Goal: Book appointment/travel/reservation

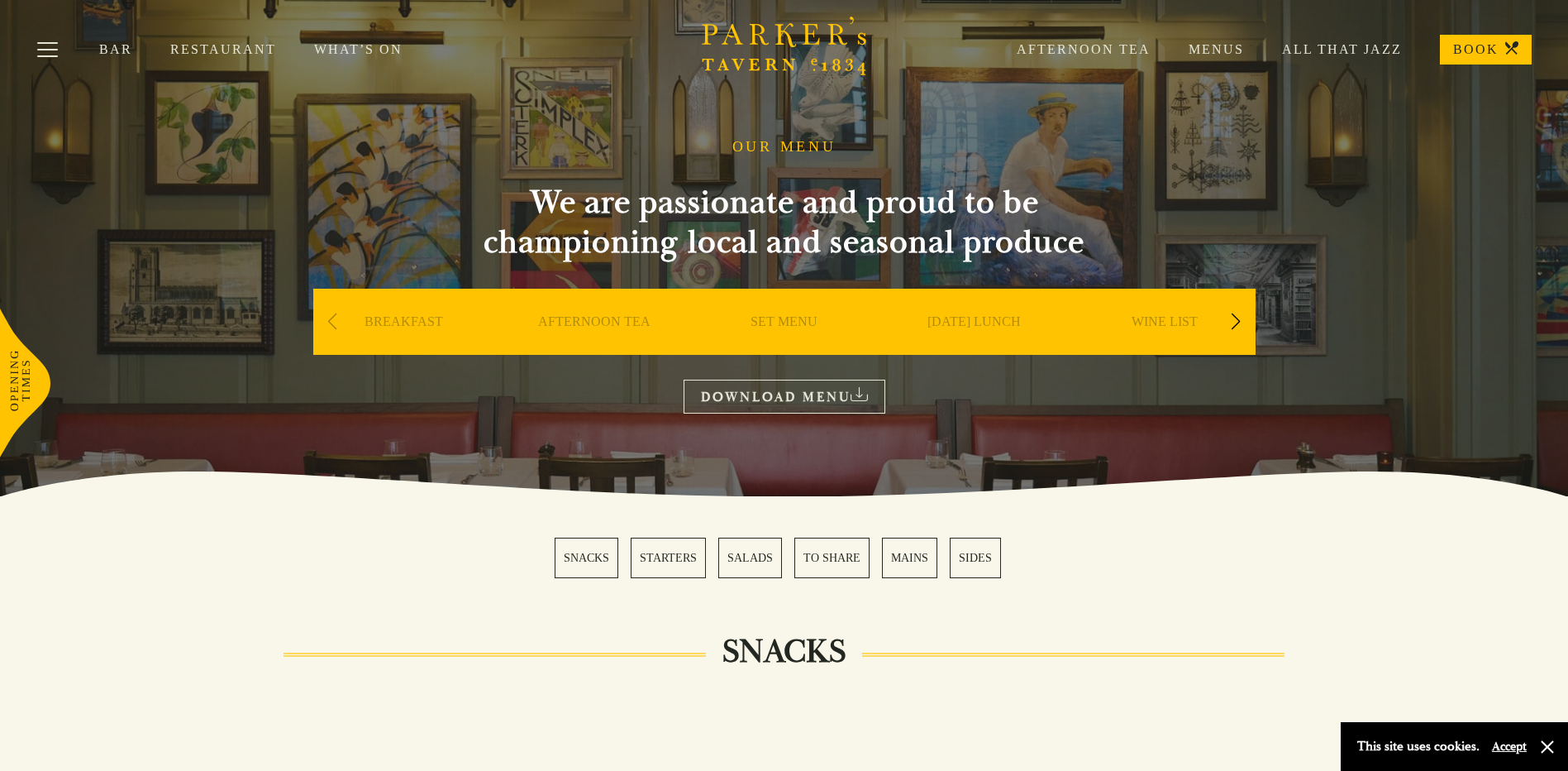
click at [1236, 318] on div "Next slide" at bounding box center [1236, 321] width 22 height 36
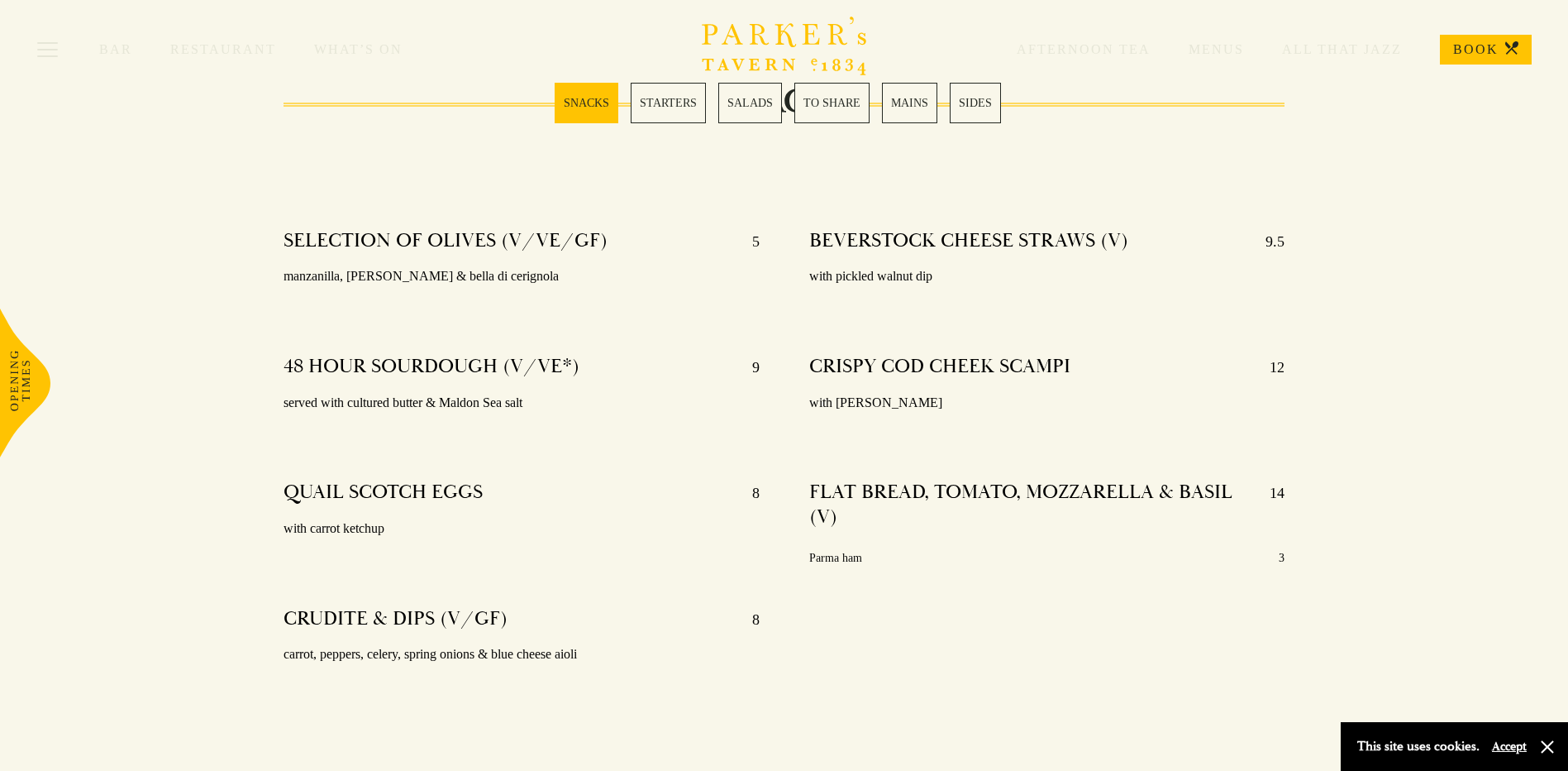
scroll to position [236, 0]
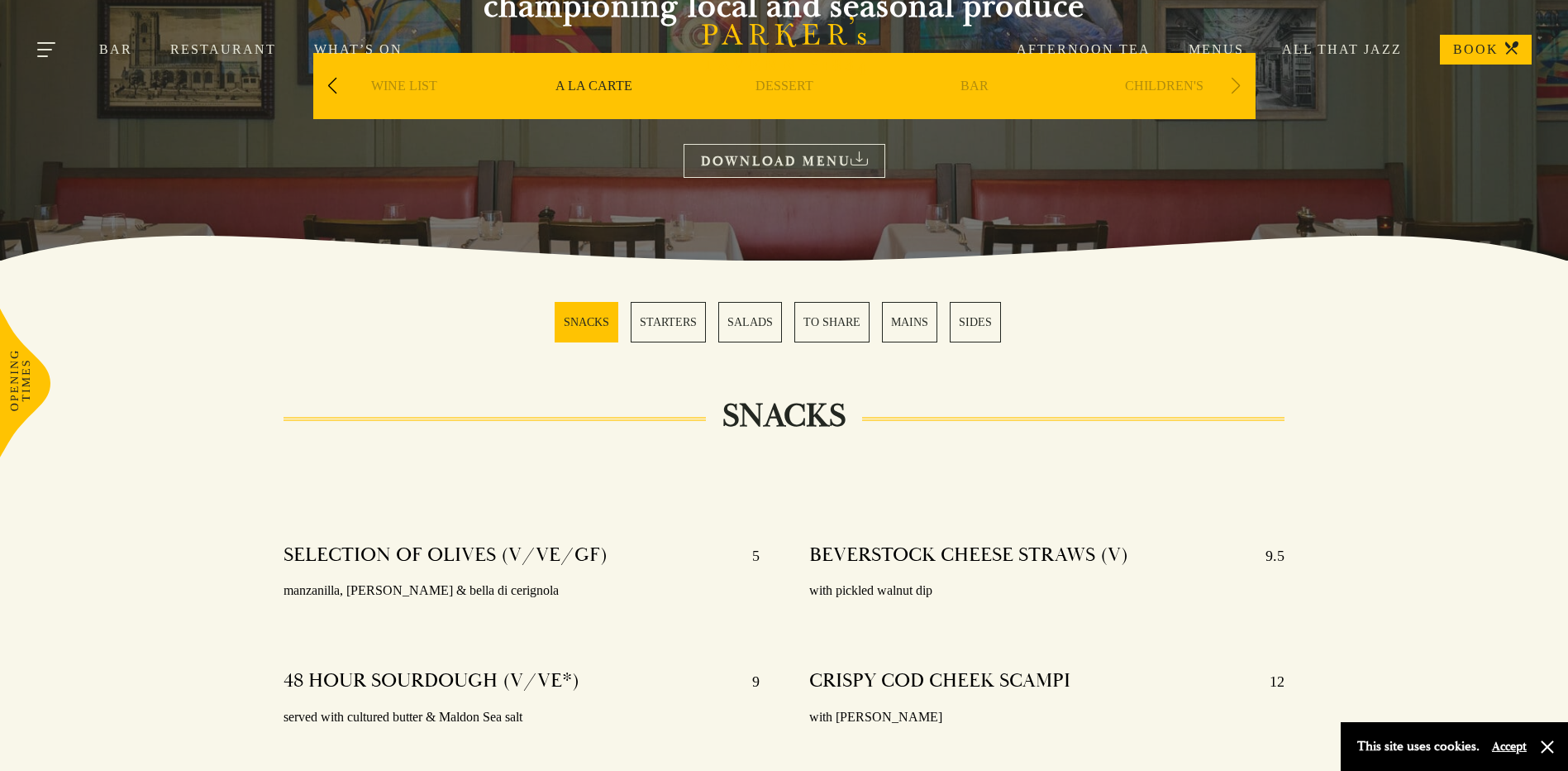
click at [50, 42] on button "Toggle navigation" at bounding box center [47, 53] width 71 height 71
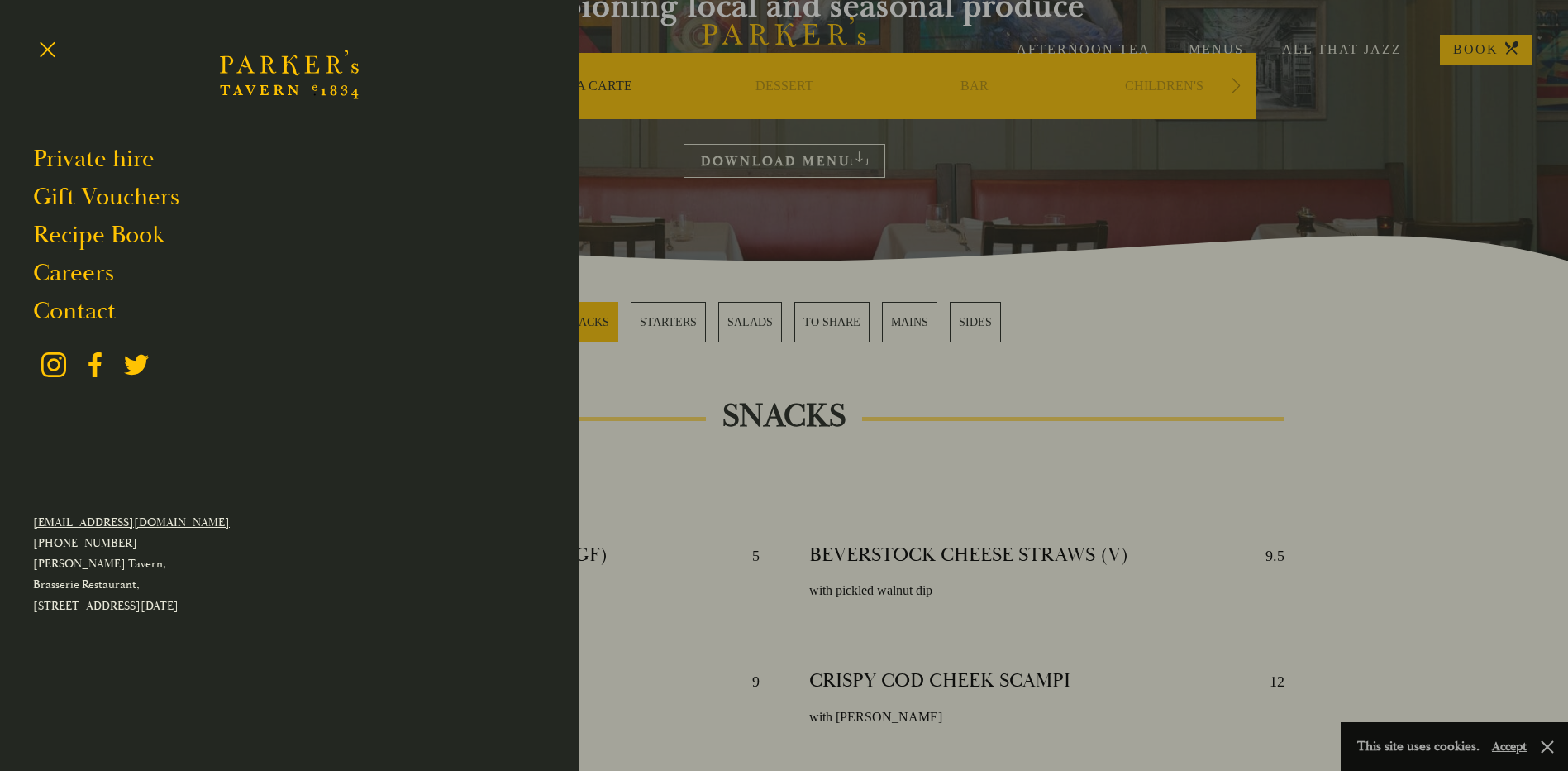
click at [303, 66] on icon "Brasserie Restaurant Cambridge | Parker's Tavern Cambridge Parker's Tavern is a…" at bounding box center [289, 74] width 138 height 100
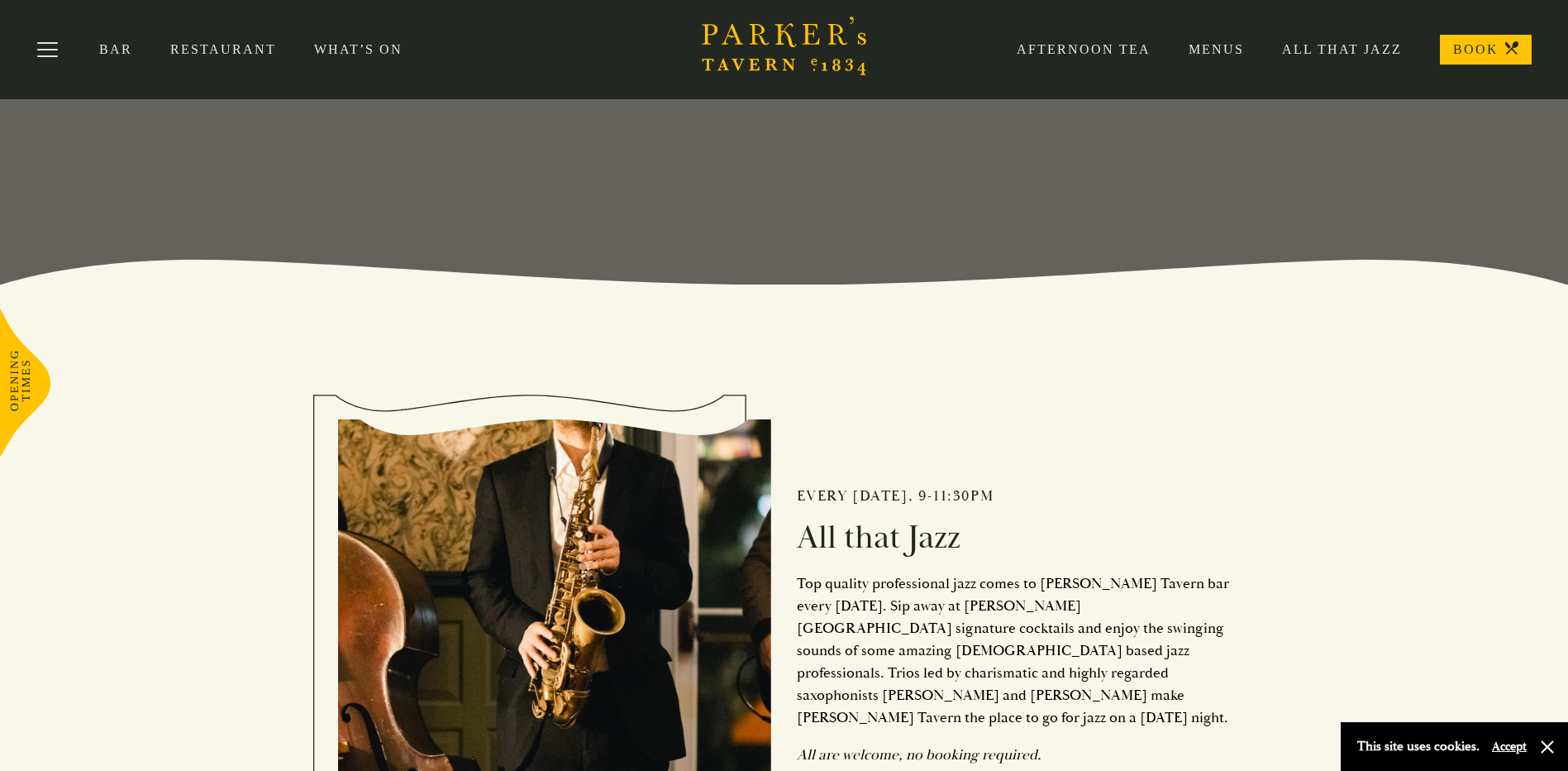
scroll to position [485, 0]
click at [1219, 44] on link "Menus" at bounding box center [1197, 49] width 94 height 17
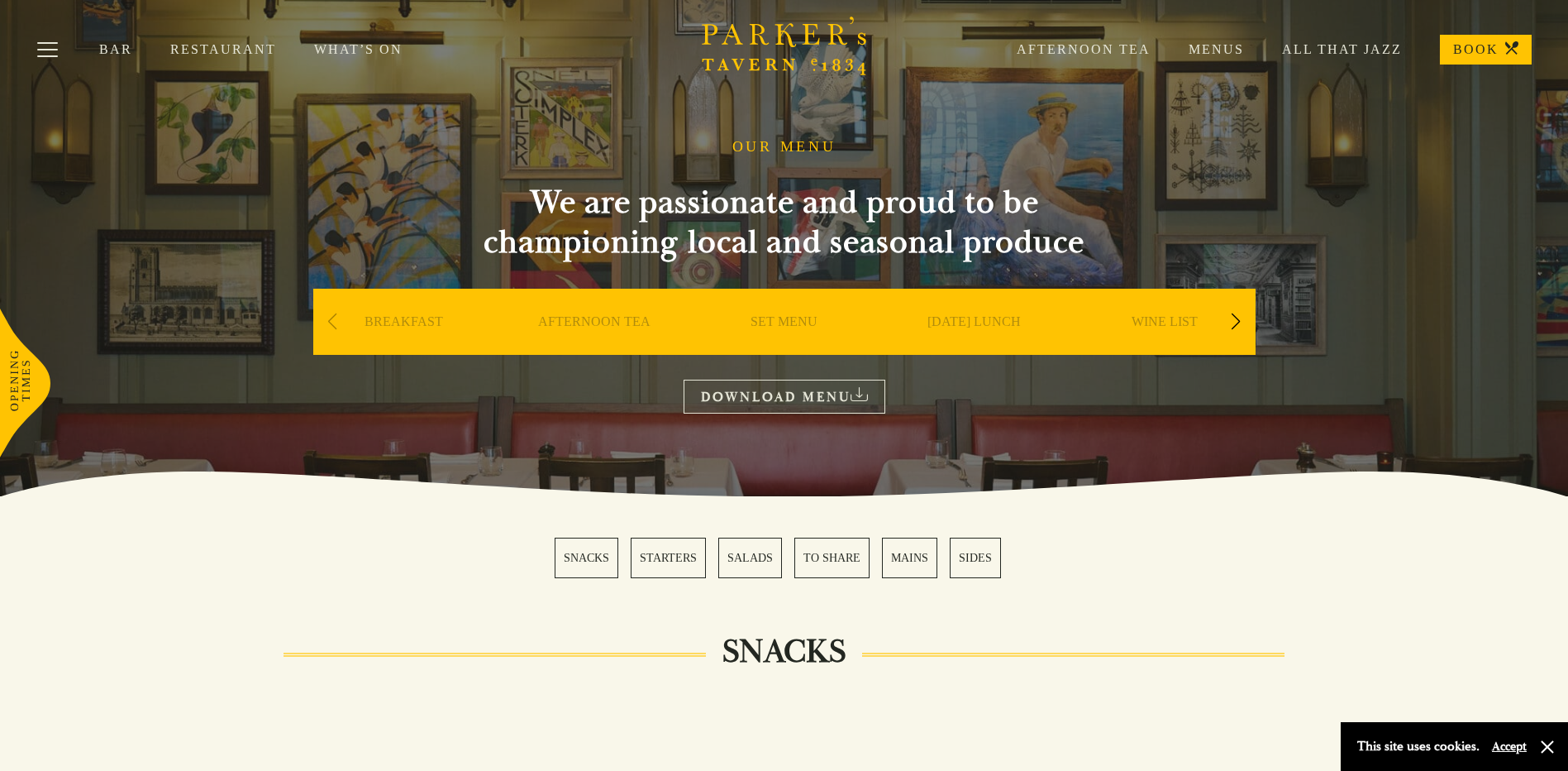
click at [1235, 323] on div "Next slide" at bounding box center [1236, 321] width 22 height 36
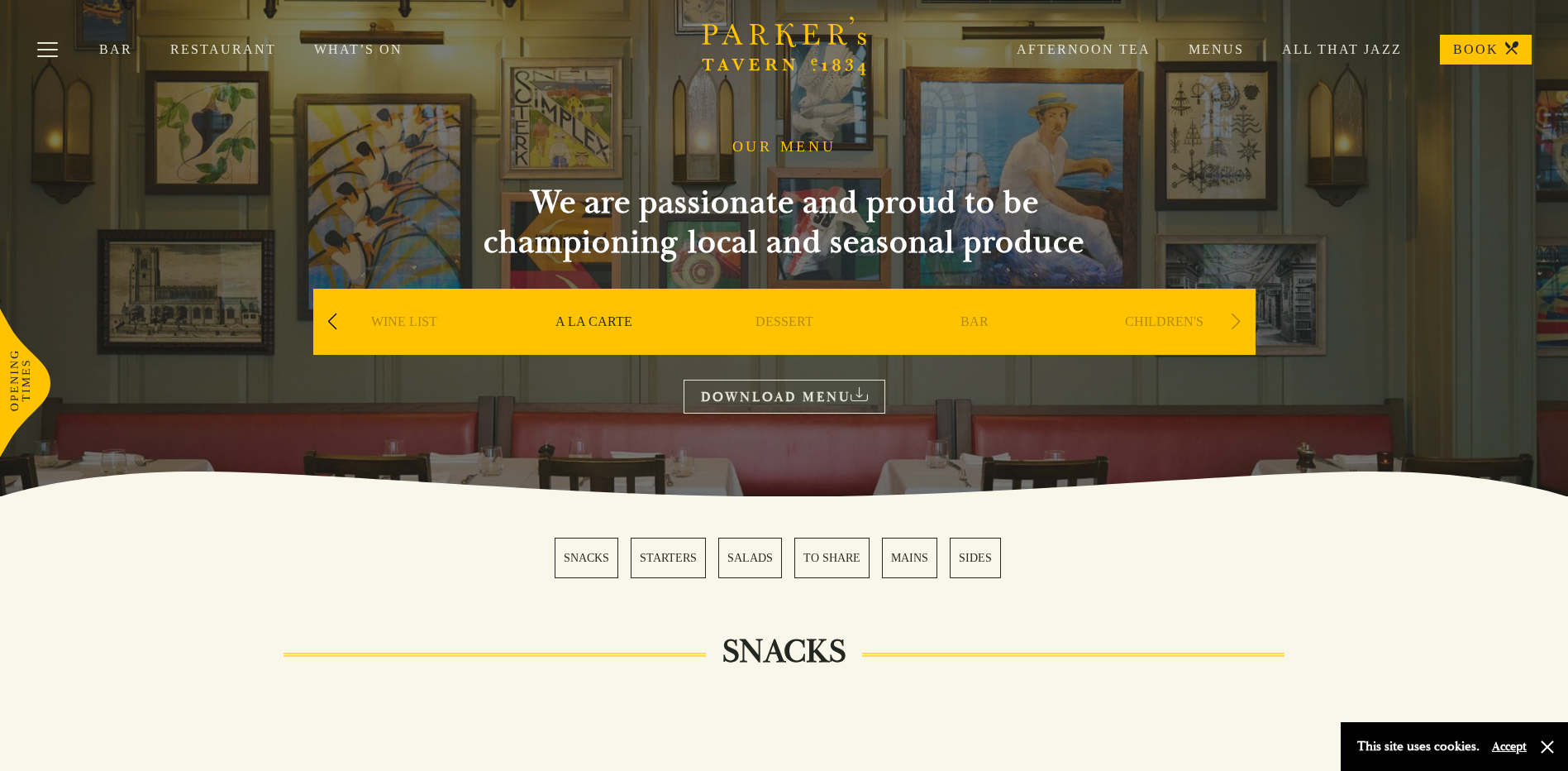
click at [327, 48] on link "What’s On" at bounding box center [377, 49] width 126 height 17
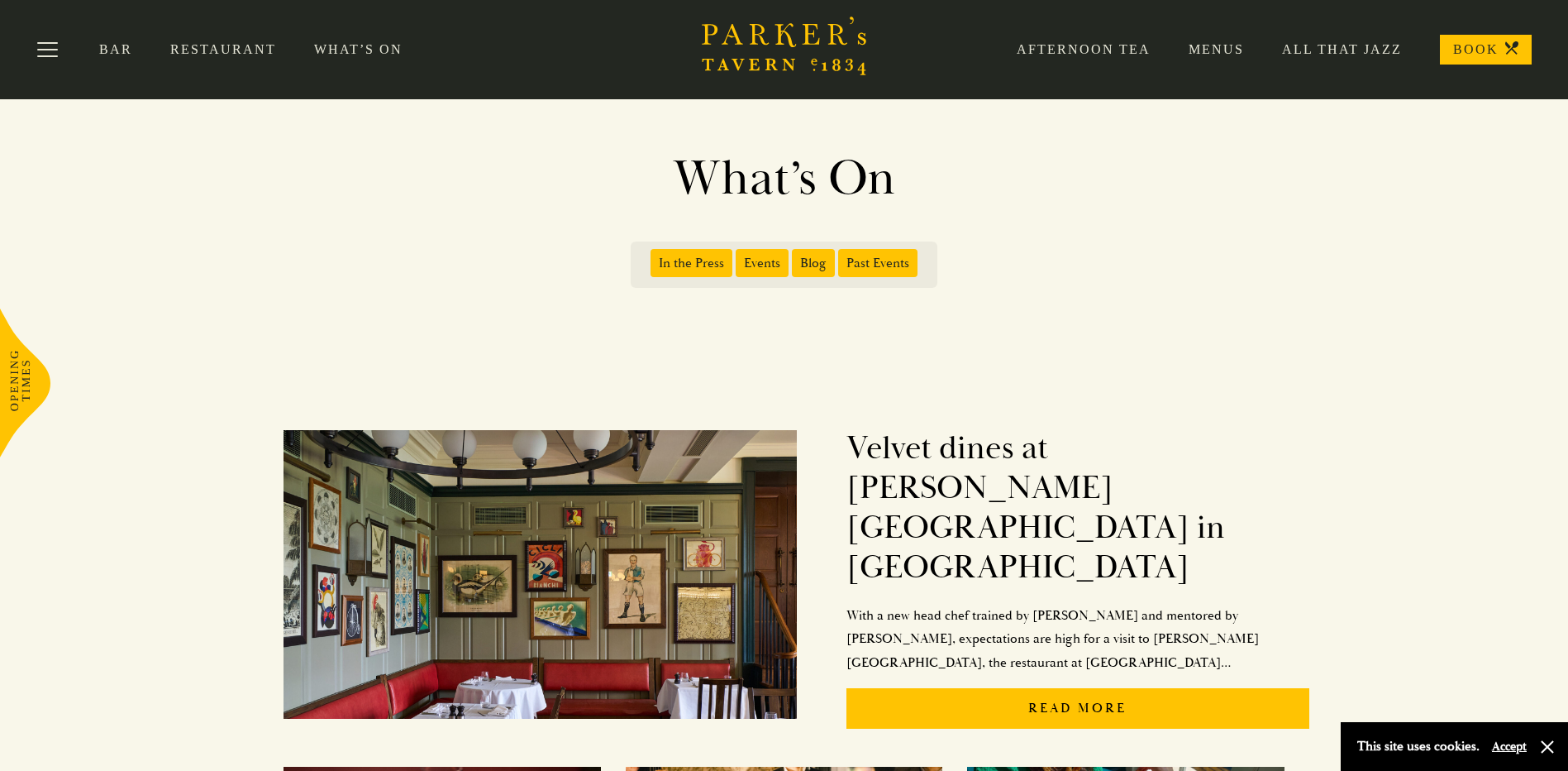
click at [1488, 48] on link "BOOK" at bounding box center [1486, 49] width 92 height 30
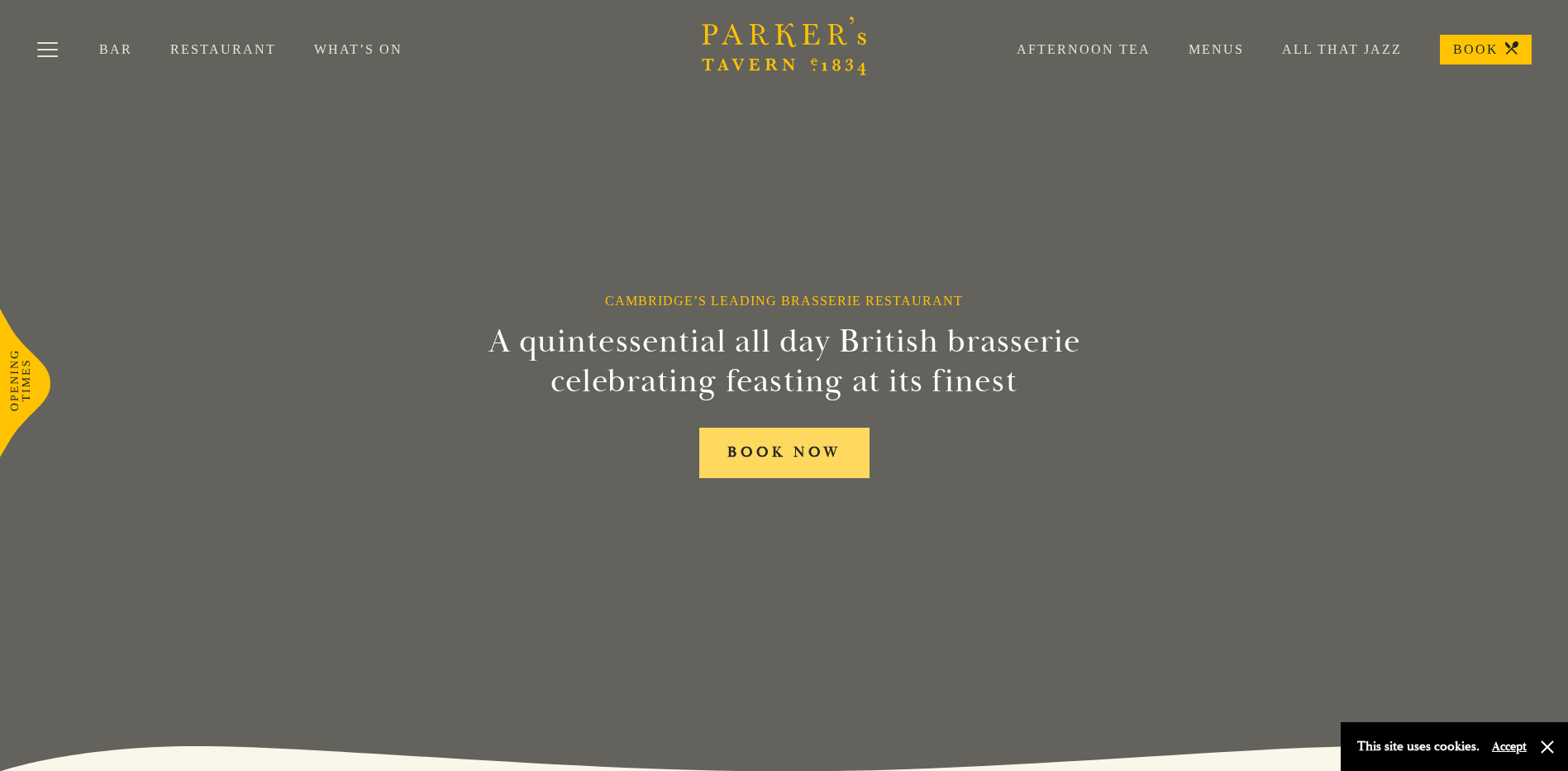
click at [780, 453] on link "BOOK NOW" at bounding box center [784, 453] width 170 height 50
click at [1207, 47] on link "Menus" at bounding box center [1197, 49] width 94 height 17
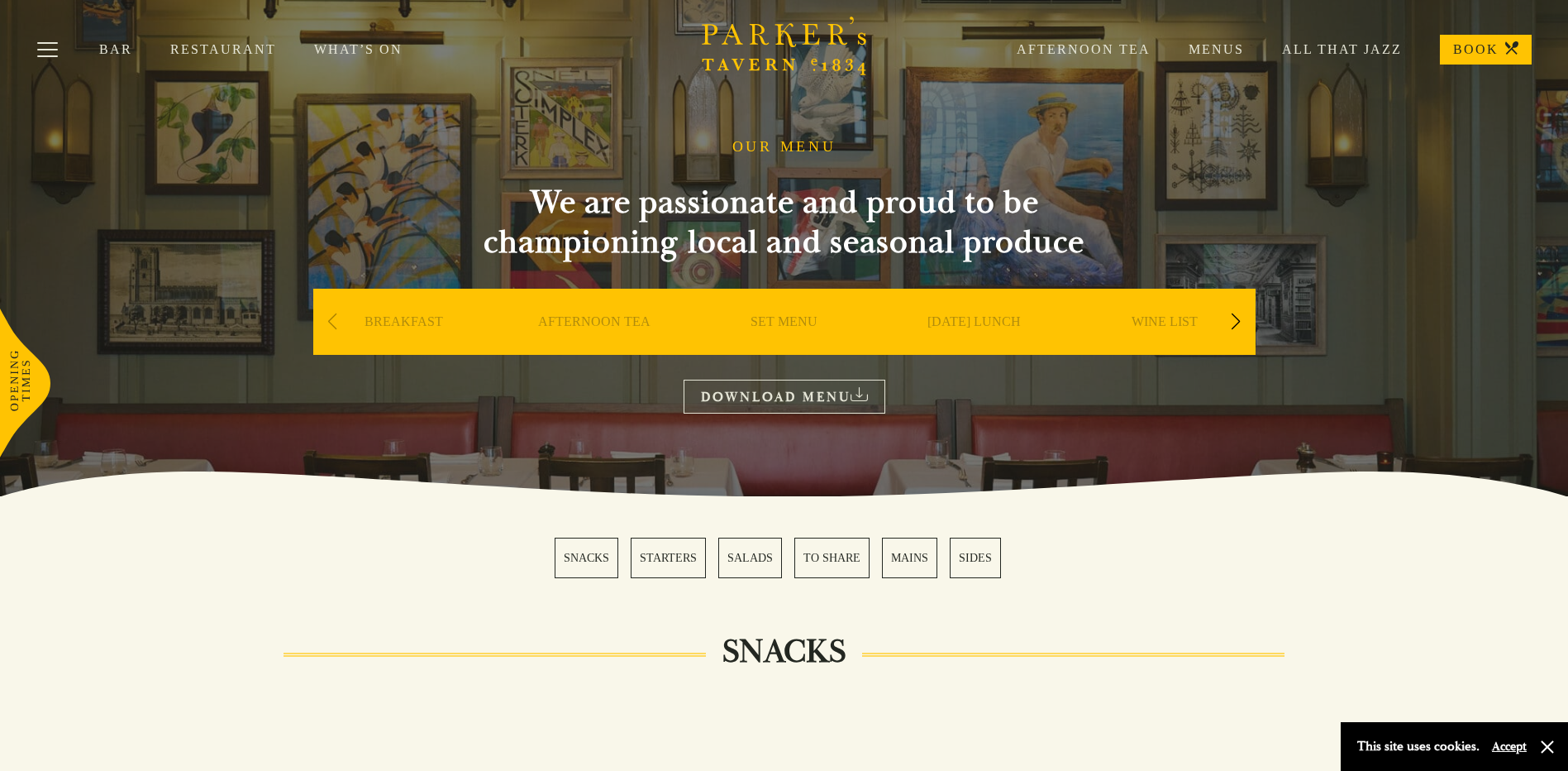
click at [1227, 46] on link "Menus" at bounding box center [1197, 49] width 94 height 17
click at [363, 48] on link "What’s On" at bounding box center [377, 49] width 126 height 17
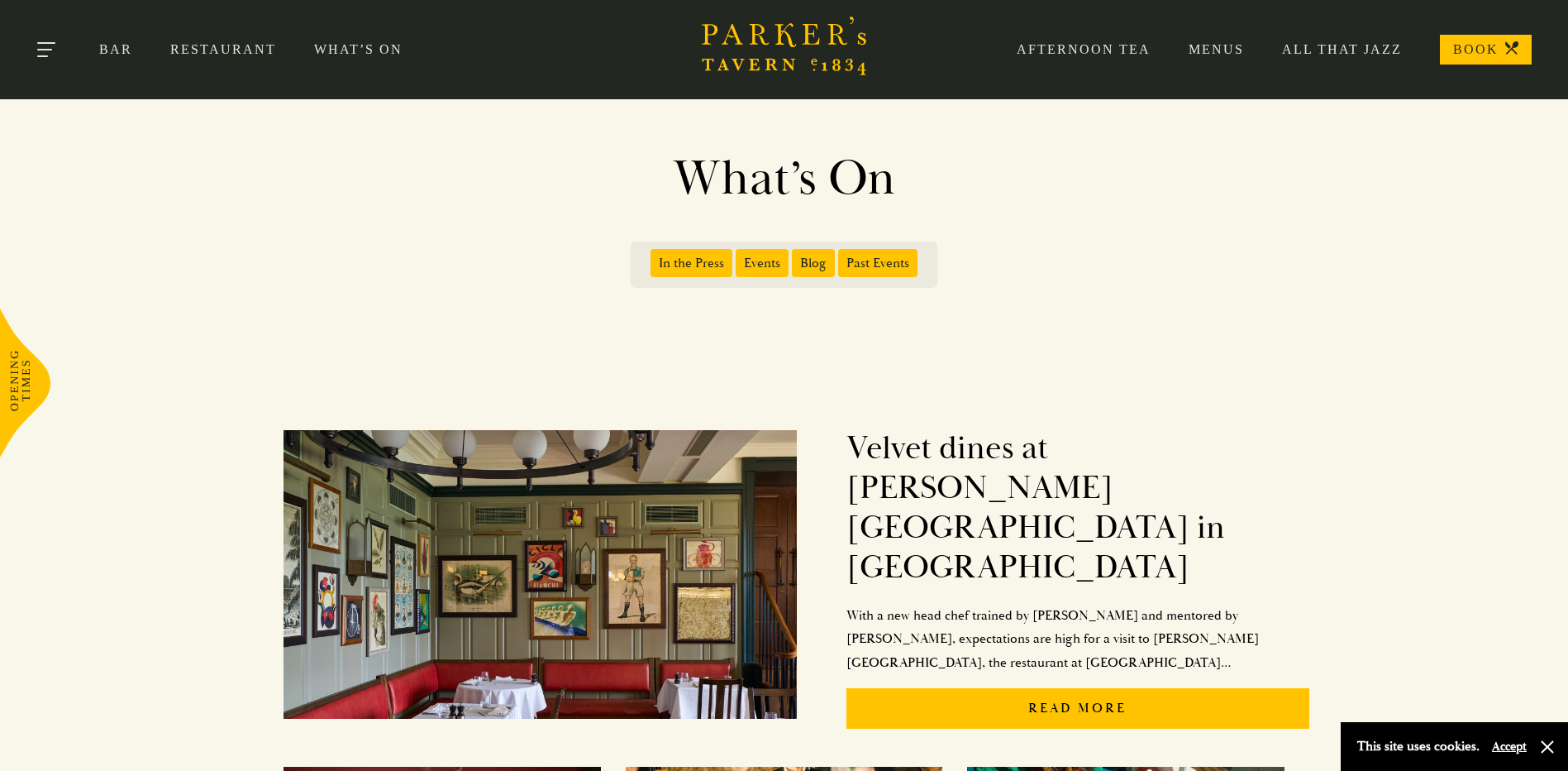
click at [53, 47] on button "Toggle navigation" at bounding box center [47, 53] width 71 height 71
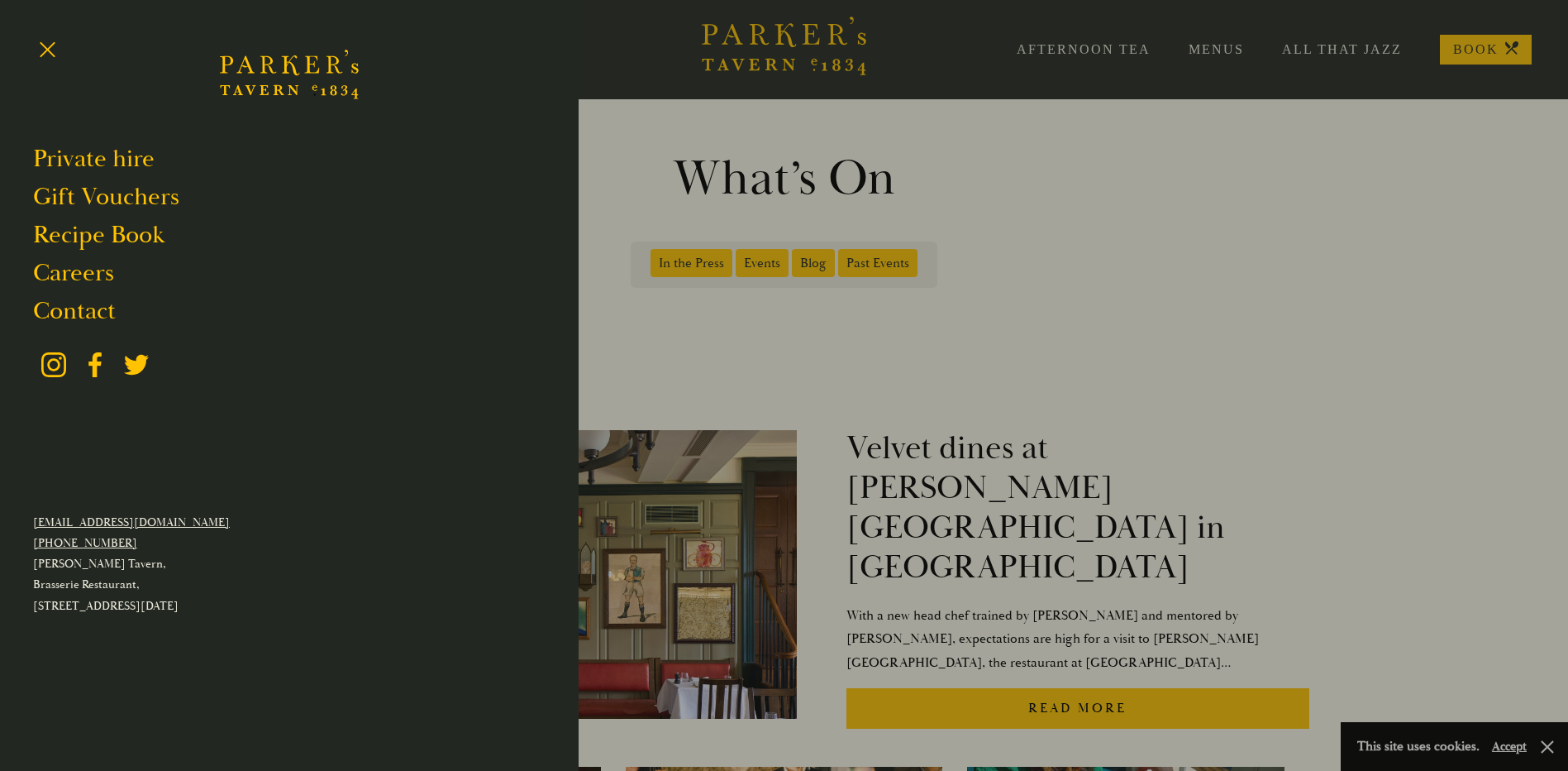
click at [1264, 251] on div at bounding box center [784, 385] width 1568 height 771
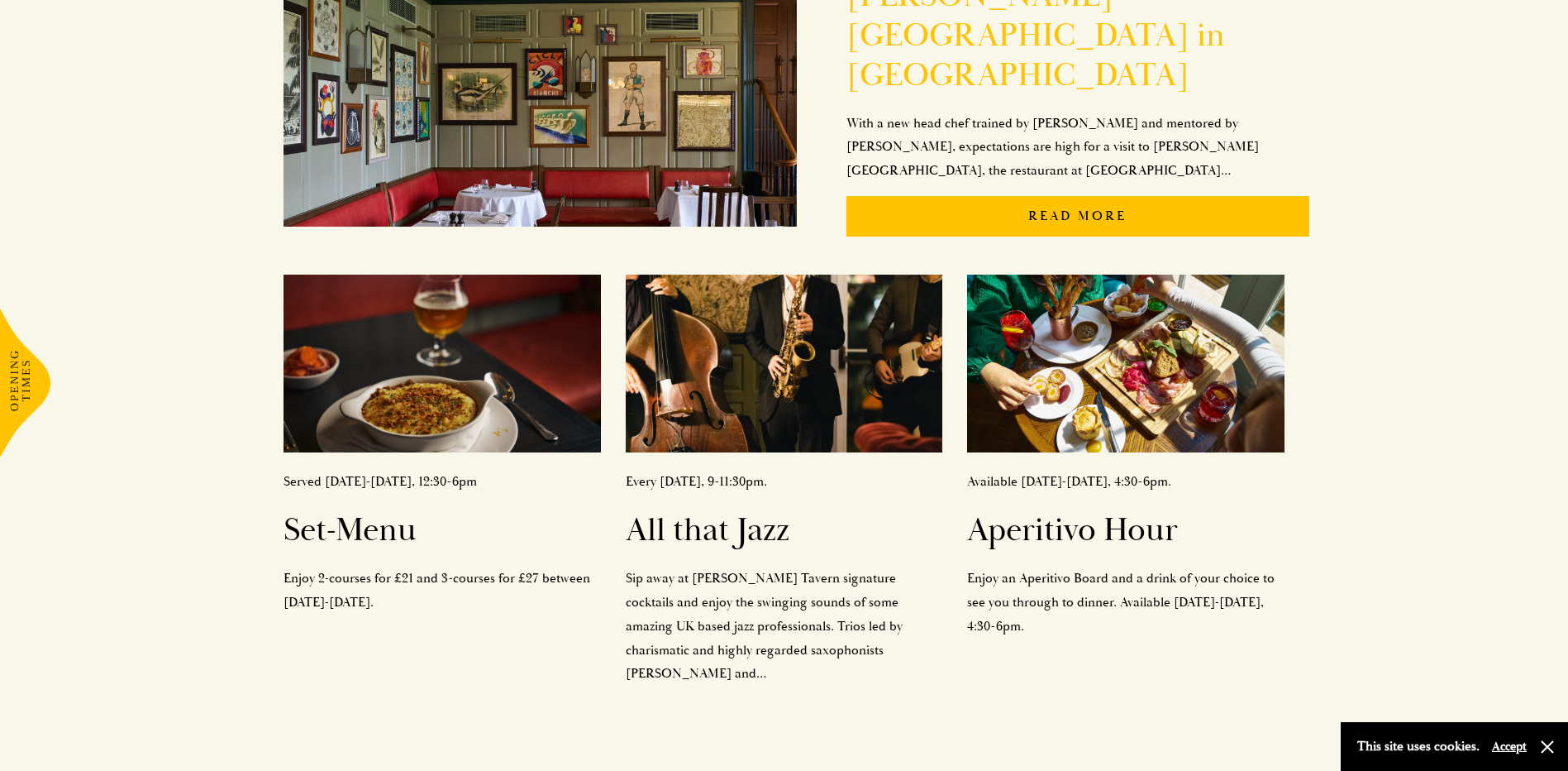
scroll to position [497, 0]
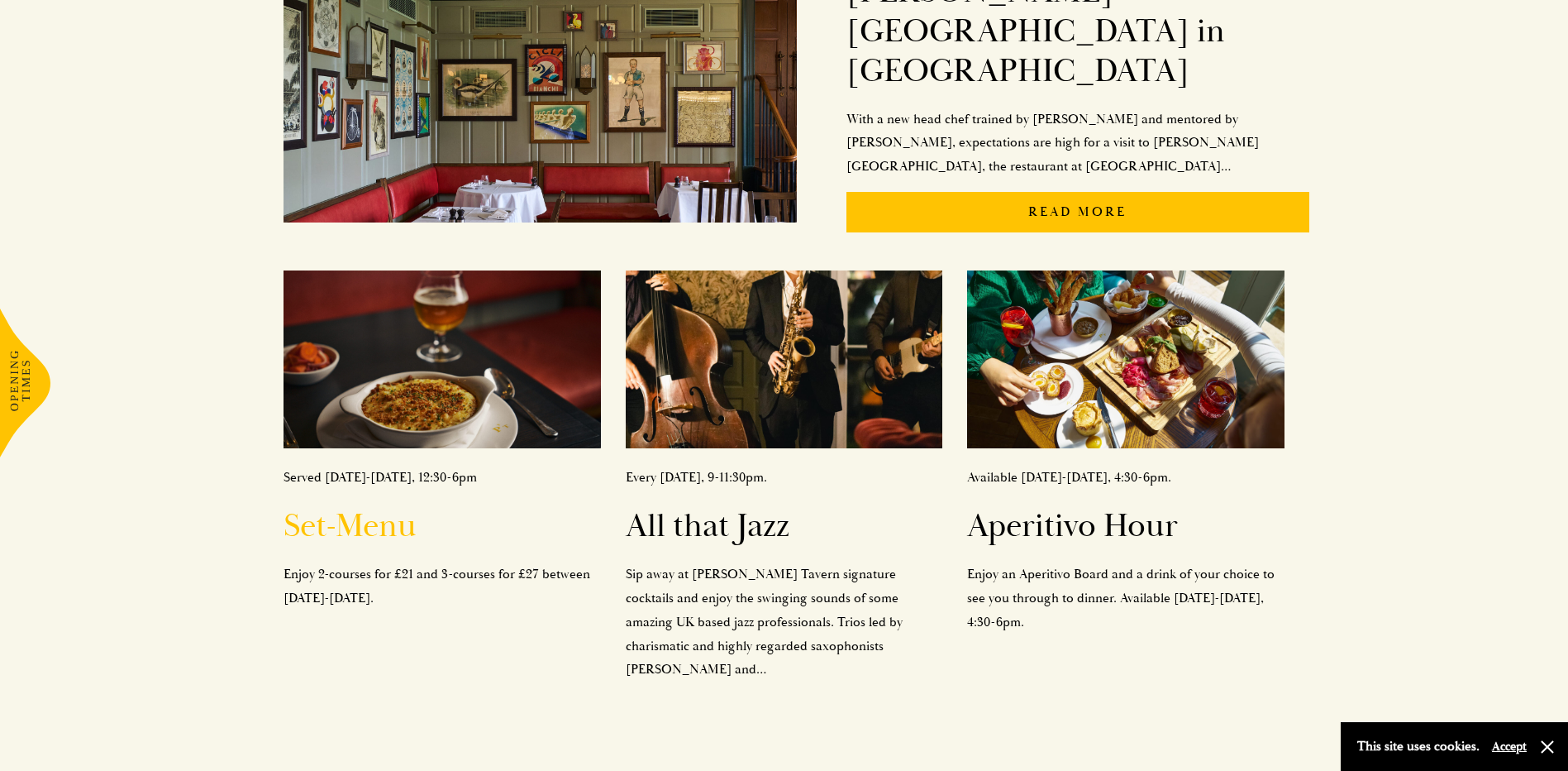
click at [455, 339] on img at bounding box center [441, 360] width 317 height 179
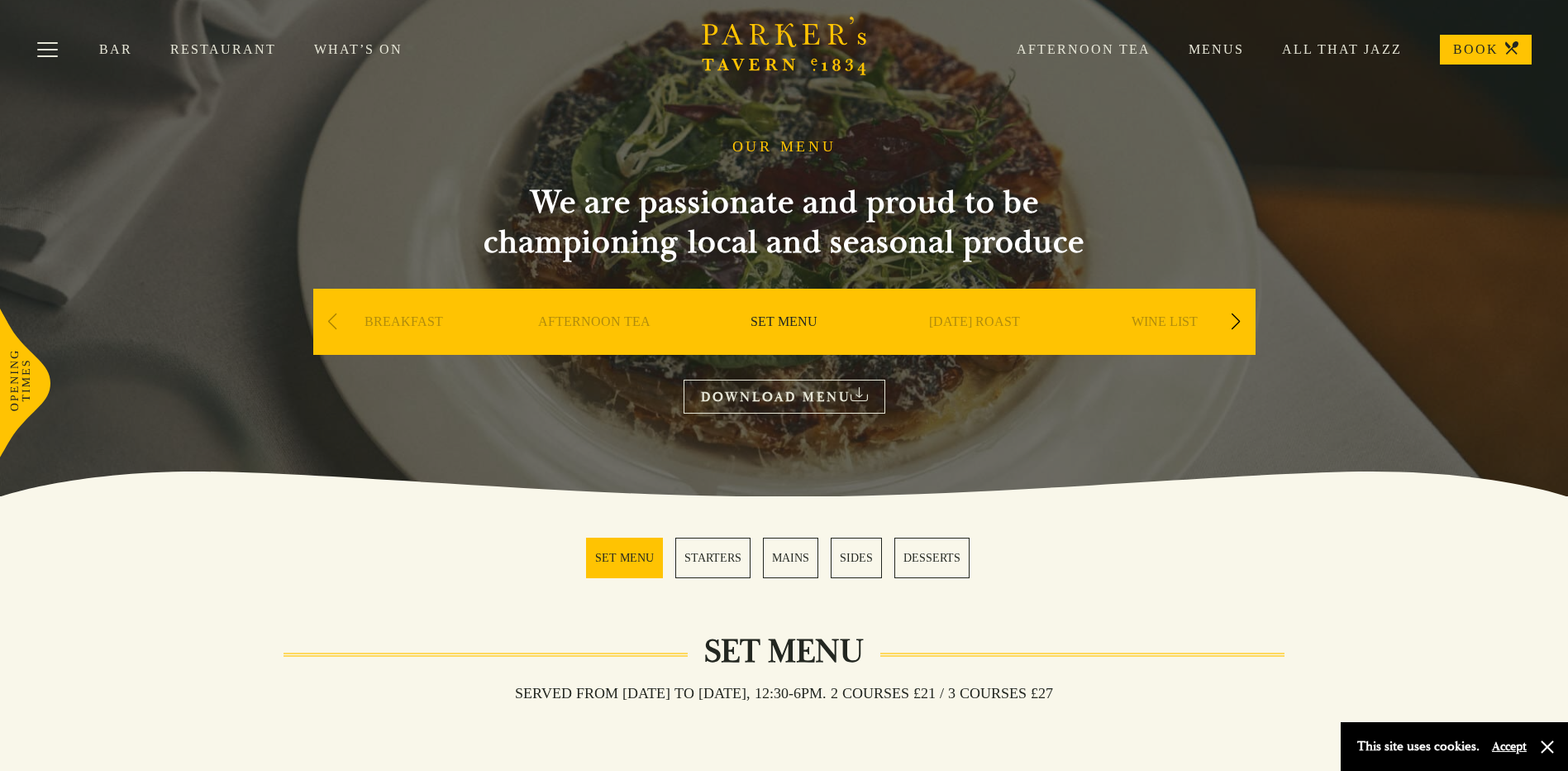
click at [328, 47] on link "What’s On" at bounding box center [377, 49] width 126 height 17
